Goal: Task Accomplishment & Management: Manage account settings

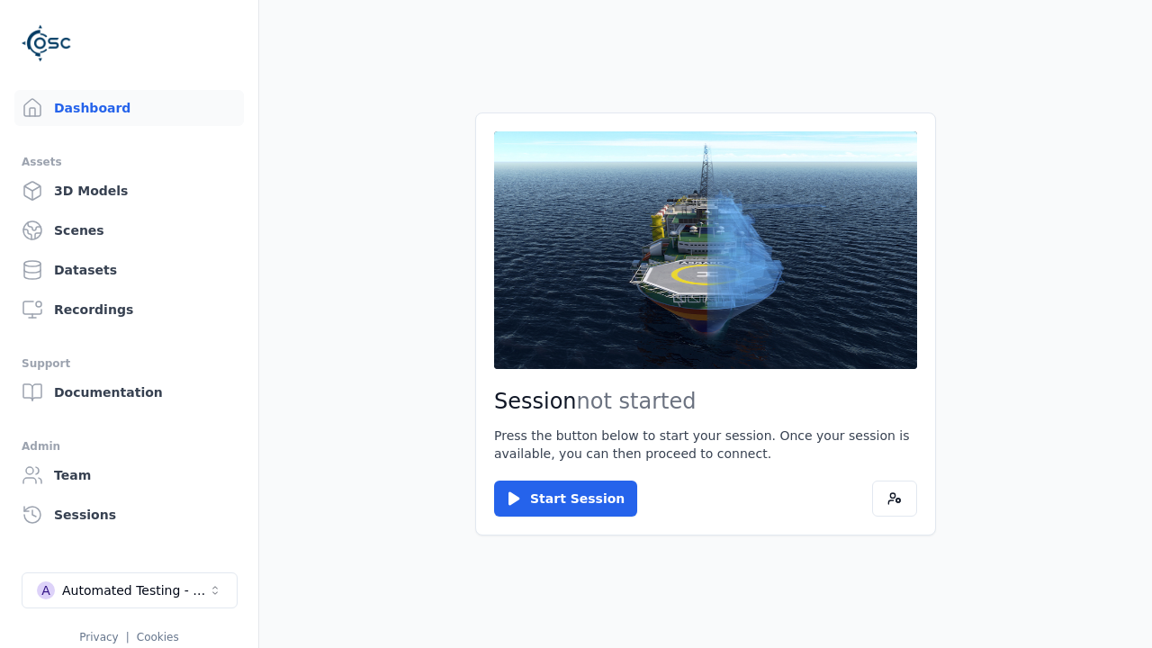
click at [129, 270] on link "Datasets" at bounding box center [129, 270] width 230 height 36
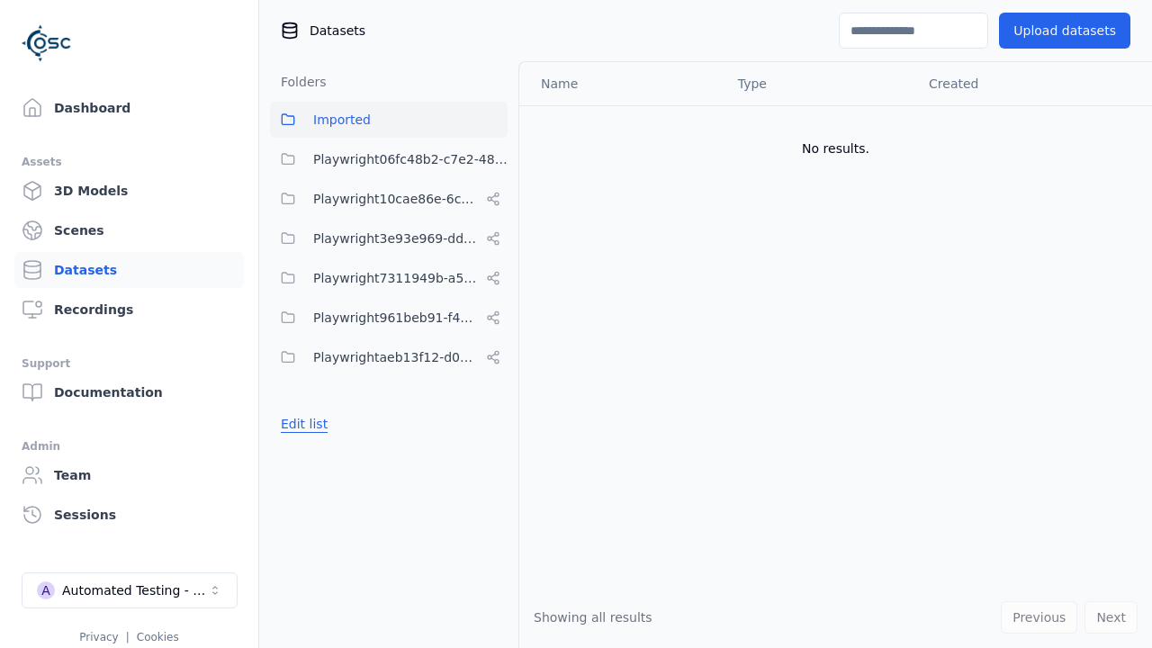
click at [301, 424] on button "Edit list" at bounding box center [304, 424] width 68 height 32
click at [317, 456] on button "Done editing" at bounding box center [321, 456] width 103 height 32
click at [129, 270] on link "Datasets" at bounding box center [129, 270] width 230 height 36
click at [301, 424] on button "Edit list" at bounding box center [304, 424] width 68 height 32
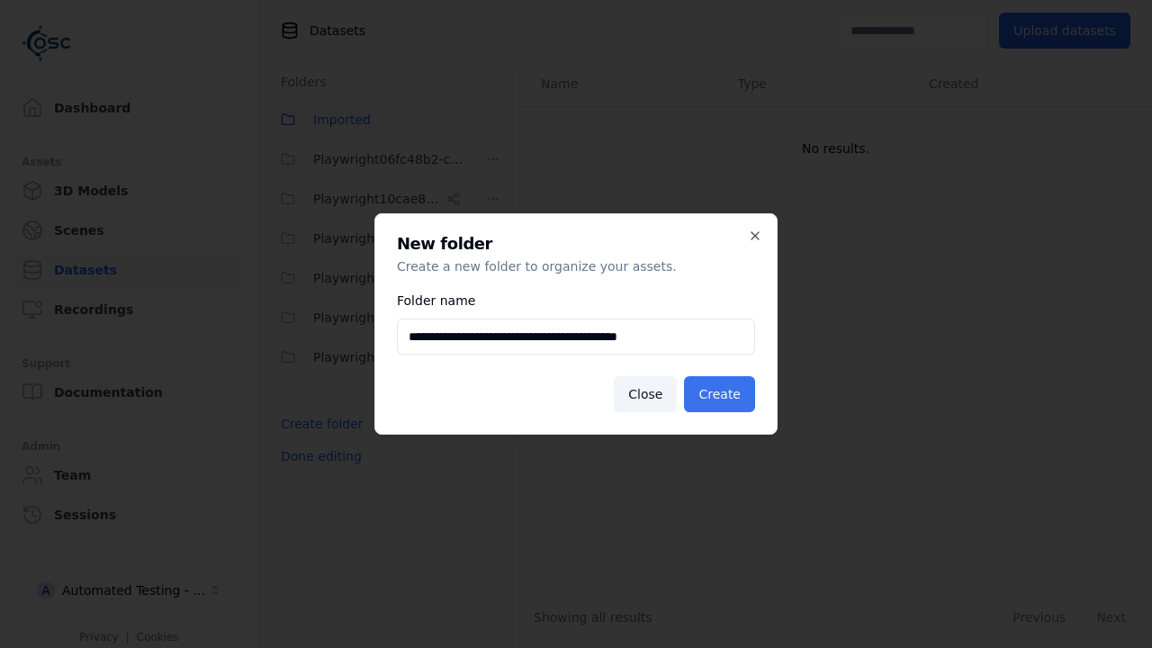
type input "**********"
click at [723, 394] on button "Create" at bounding box center [719, 394] width 71 height 36
click at [317, 473] on button "Done editing" at bounding box center [321, 456] width 103 height 32
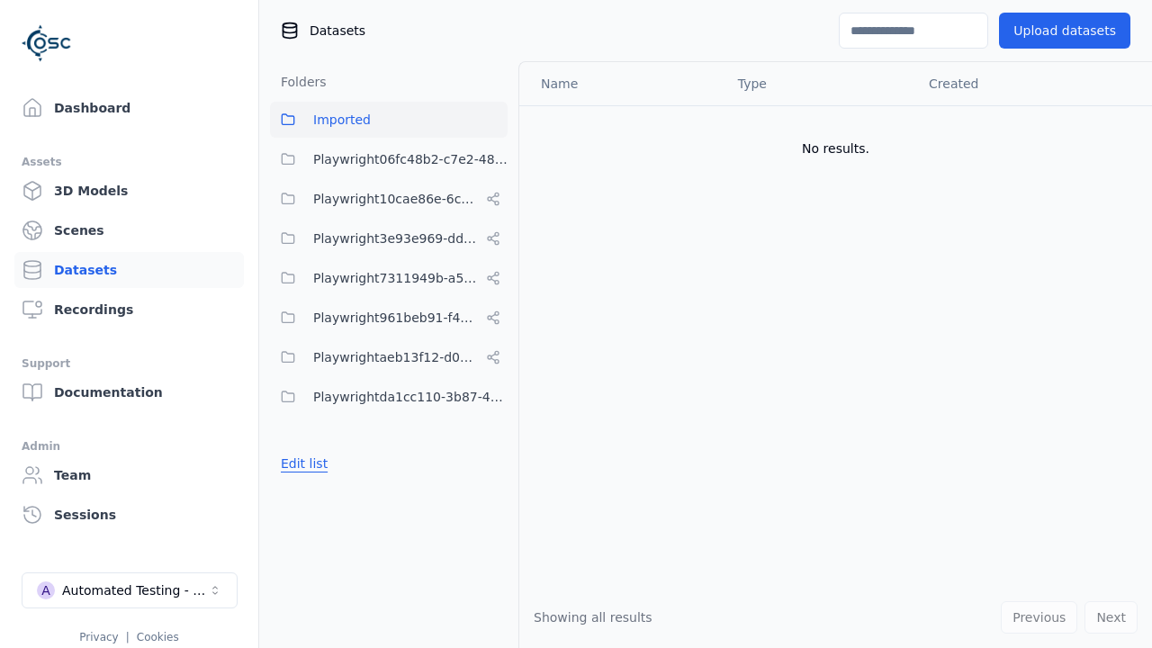
click at [301, 464] on button "Edit list" at bounding box center [304, 463] width 68 height 32
click at [493, 397] on html "Support Dashboard Assets 3D Models Scenes Datasets Recordings Support Documenta…" at bounding box center [576, 324] width 1152 height 648
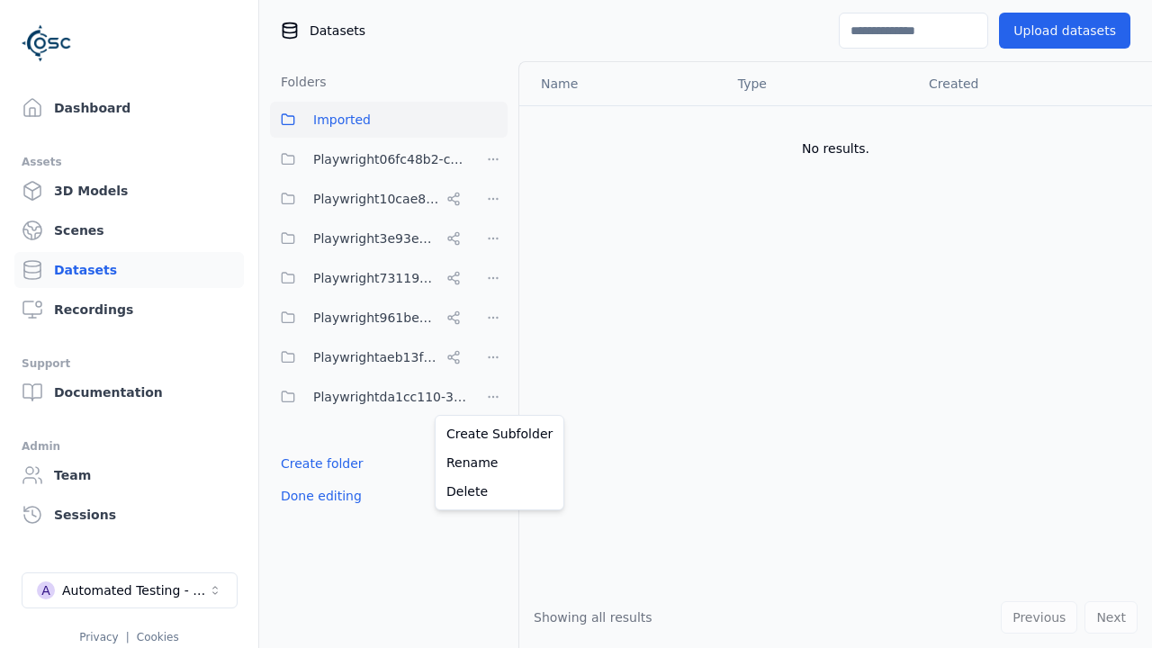
click at [576, 324] on html "Support Dashboard Assets 3D Models Scenes Datasets Recordings Support Documenta…" at bounding box center [576, 324] width 1152 height 648
click at [317, 496] on button "Done editing" at bounding box center [321, 496] width 103 height 32
click at [301, 480] on button "Done editing" at bounding box center [321, 496] width 103 height 32
click at [493, 397] on html "Support Dashboard Assets 3D Models Scenes Datasets Recordings Support Documenta…" at bounding box center [576, 324] width 1152 height 648
click at [492, 491] on div "Delete" at bounding box center [499, 491] width 121 height 29
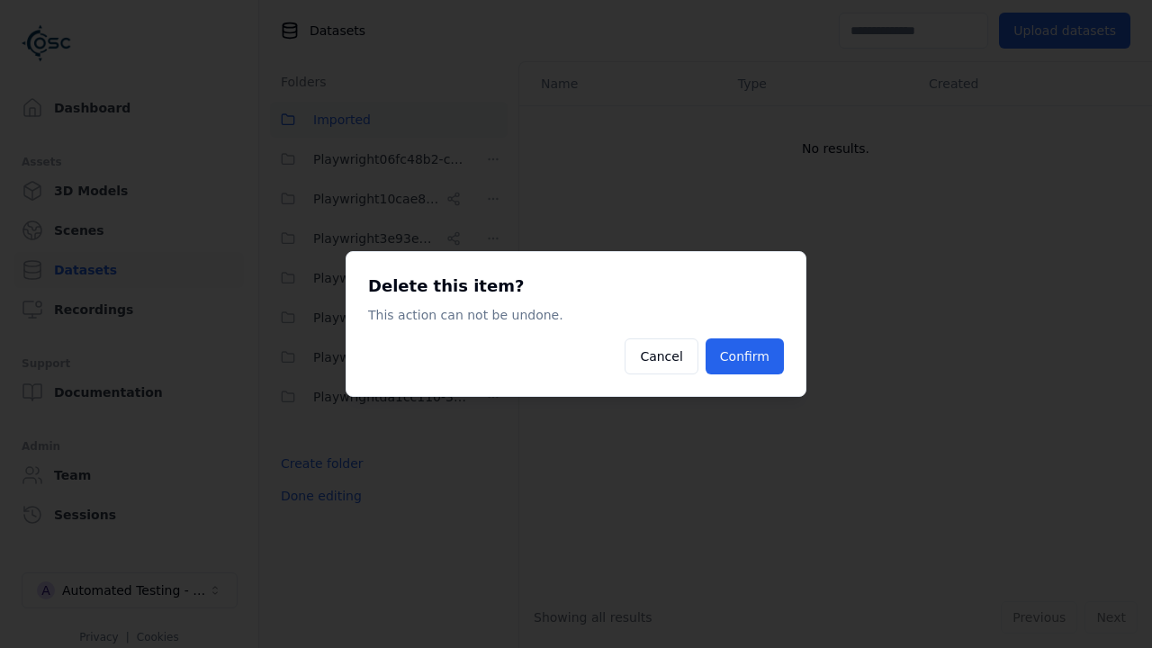
click at [747, 357] on button "Confirm" at bounding box center [745, 357] width 78 height 36
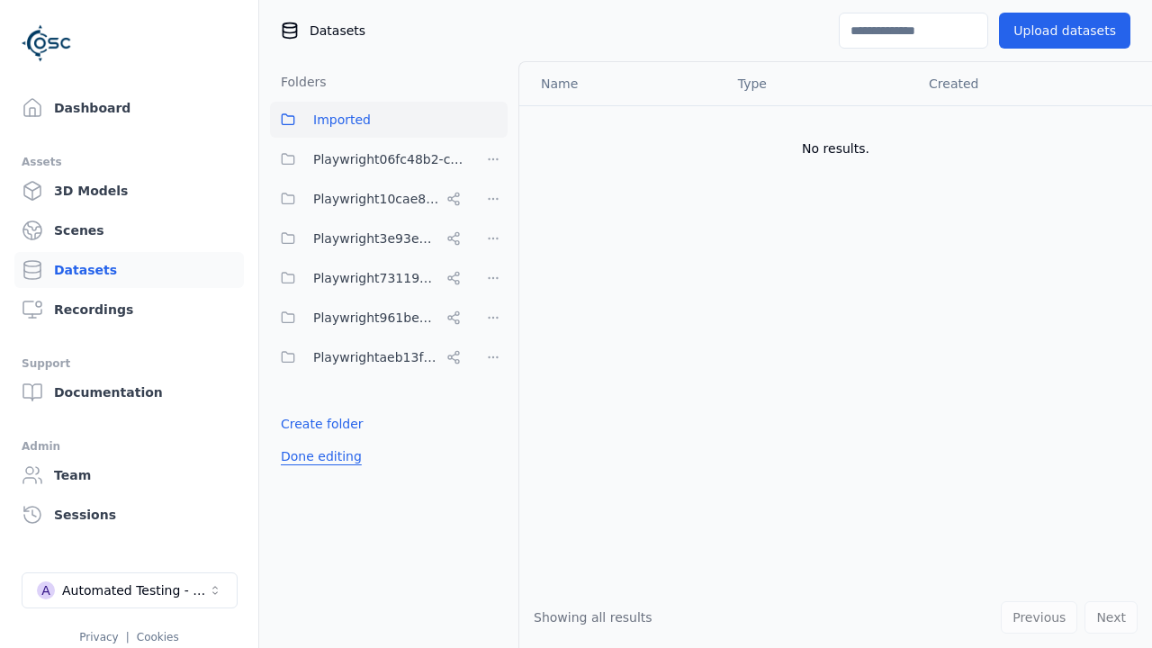
click at [317, 456] on button "Done editing" at bounding box center [321, 456] width 103 height 32
